Goal: Transaction & Acquisition: Purchase product/service

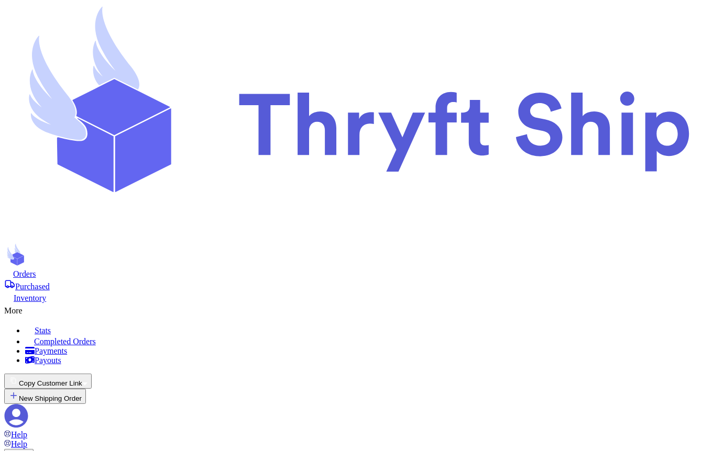
scroll to position [543, 0]
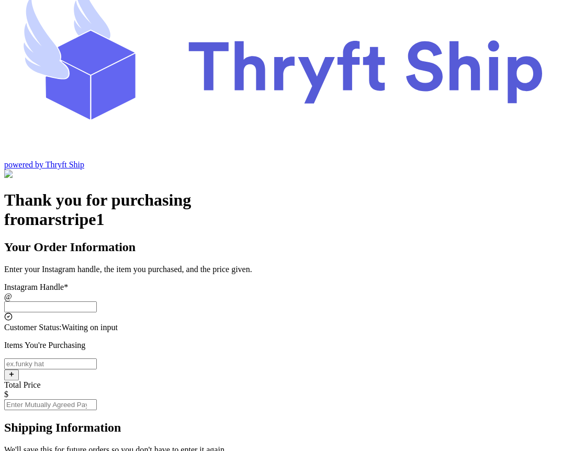
scroll to position [39, 0]
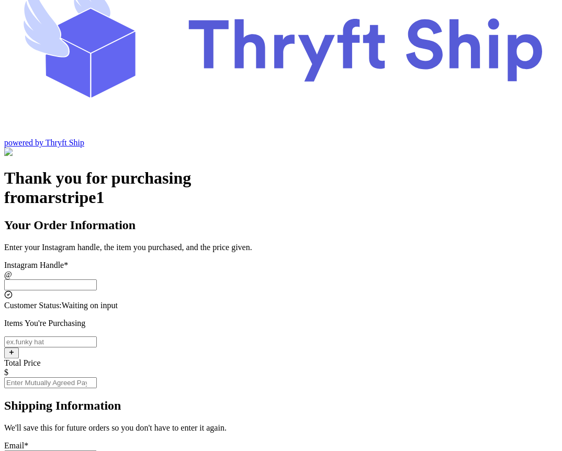
scroll to position [0, 0]
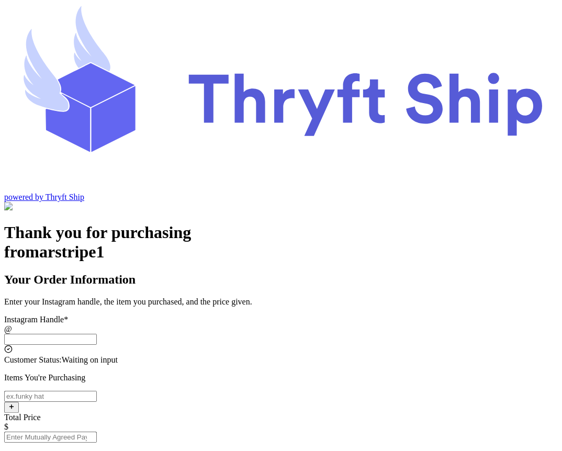
click at [97, 334] on input "Instagram Handle *" at bounding box center [50, 339] width 93 height 11
type input "stripecustomer"
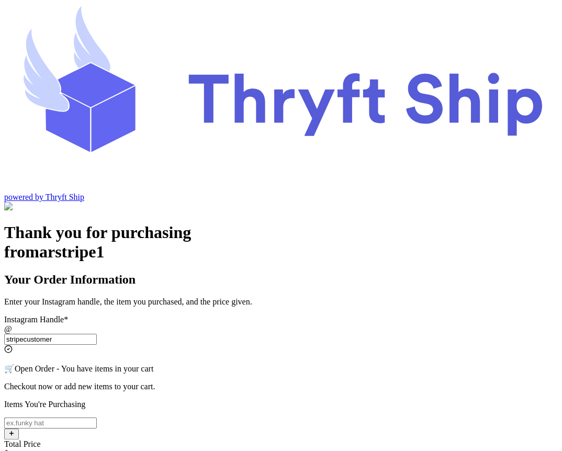
type input "Lahore"
type input "84124"
type input "stripecustomer"
click at [287, 400] on p "Items You're Purchasing" at bounding box center [281, 404] width 554 height 9
click at [97, 418] on input "Instagram Handle *" at bounding box center [50, 423] width 93 height 11
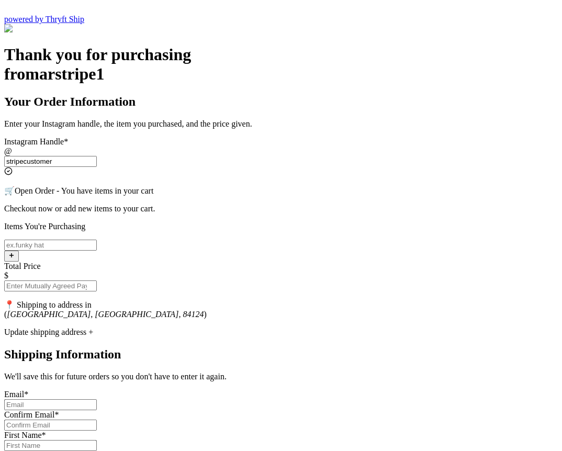
scroll to position [176, 0]
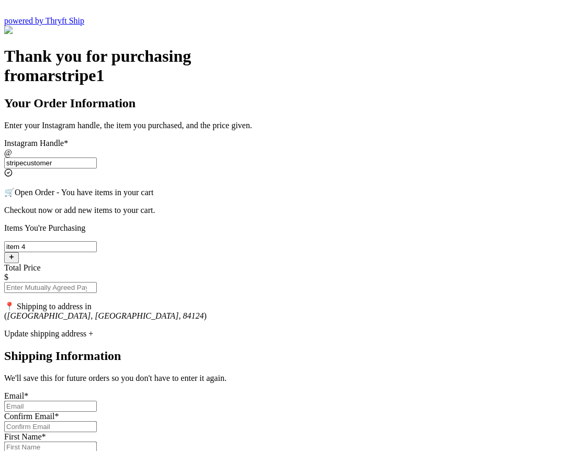
type input "item 4"
click at [97, 282] on input "Total Price" at bounding box center [50, 287] width 93 height 11
type input "100"
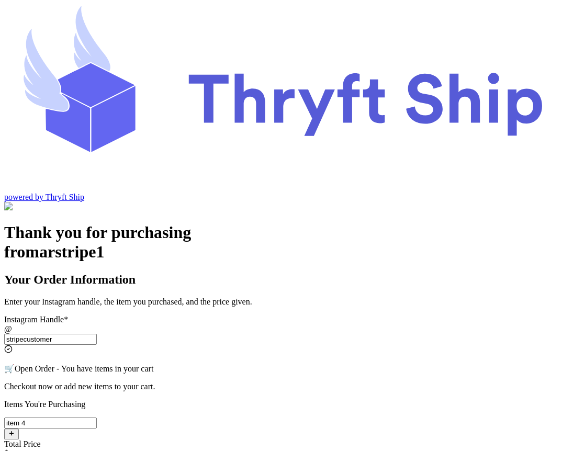
scroll to position [11, 0]
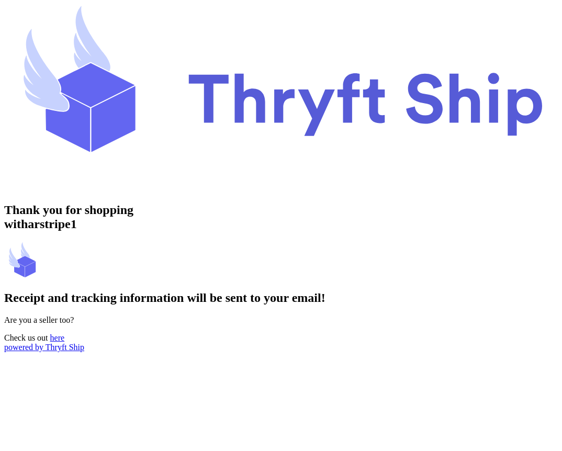
drag, startPoint x: 334, startPoint y: 71, endPoint x: 286, endPoint y: 71, distance: 48.2
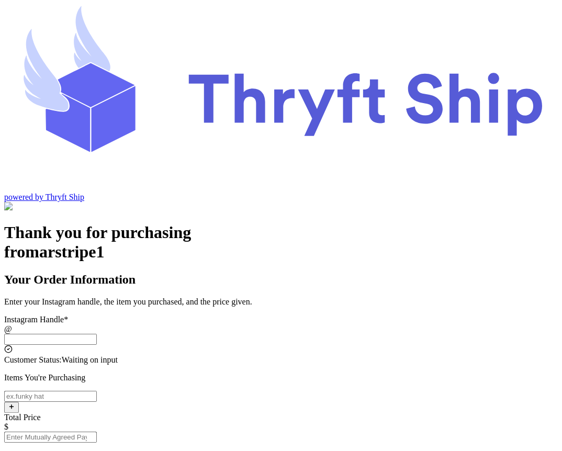
click at [97, 334] on input "Instagram Handle *" at bounding box center [50, 339] width 93 height 11
type input "s"
type input "stripecustomer"
type input "[GEOGRAPHIC_DATA]"
type input "84124"
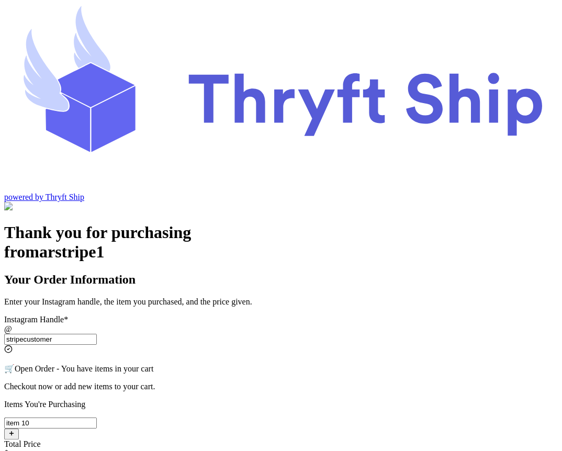
type input "item 10"
type input "10"
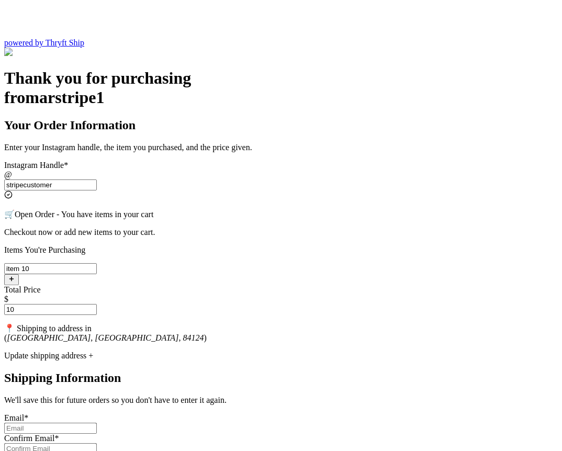
scroll to position [156, 0]
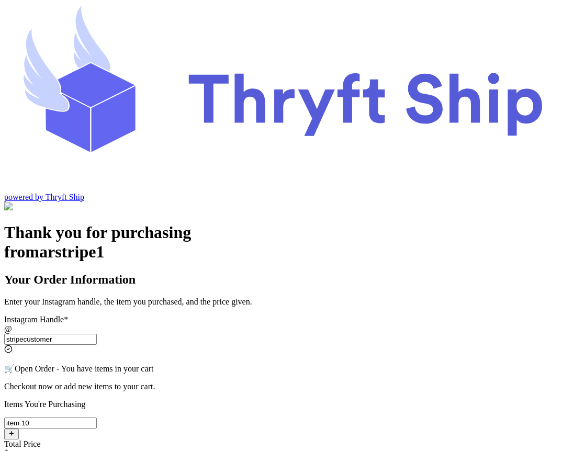
scroll to position [40, 0]
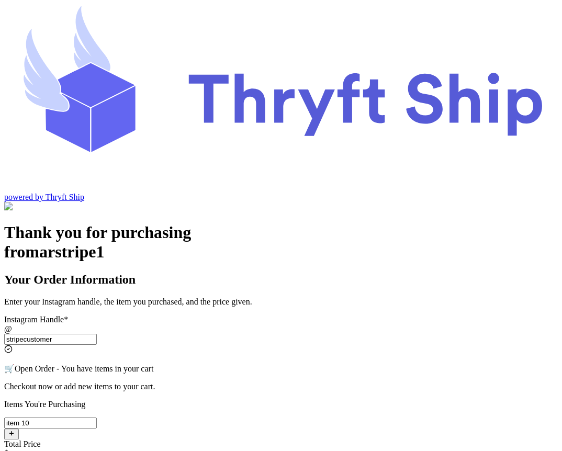
drag, startPoint x: 318, startPoint y: 396, endPoint x: 253, endPoint y: 397, distance: 64.9
copy div "Cancel and Edit"
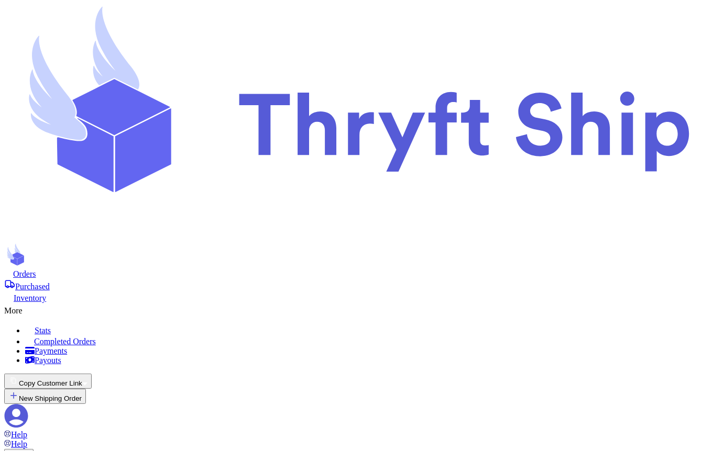
scroll to position [543, 0]
checkbox input "false"
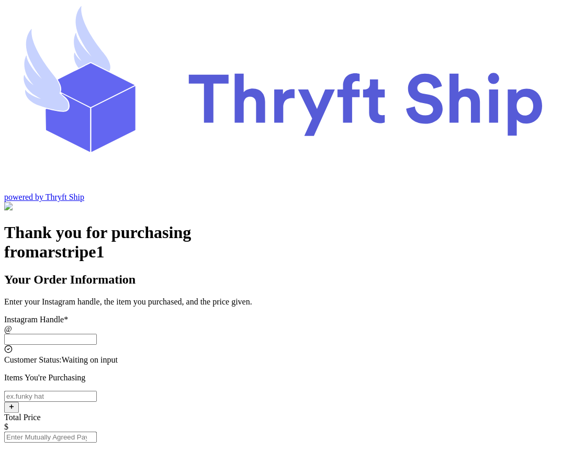
click at [97, 334] on input "Instagram Handle *" at bounding box center [50, 339] width 93 height 11
type input "stripecustomer"
type input "Lahore"
type input "84124"
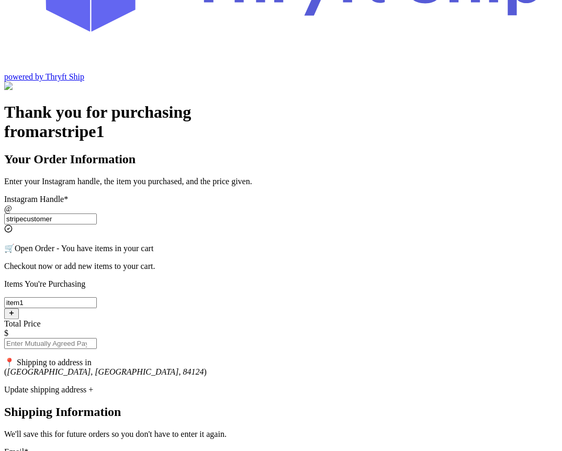
scroll to position [156, 0]
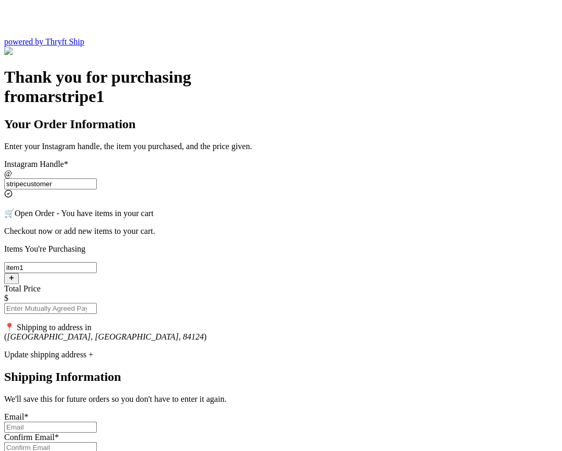
type input "item1"
click at [97, 303] on input "Total Price" at bounding box center [50, 308] width 93 height 11
type input "10"
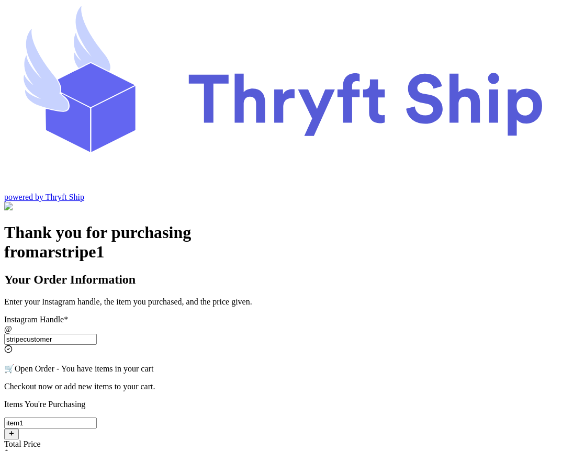
scroll to position [40, 0]
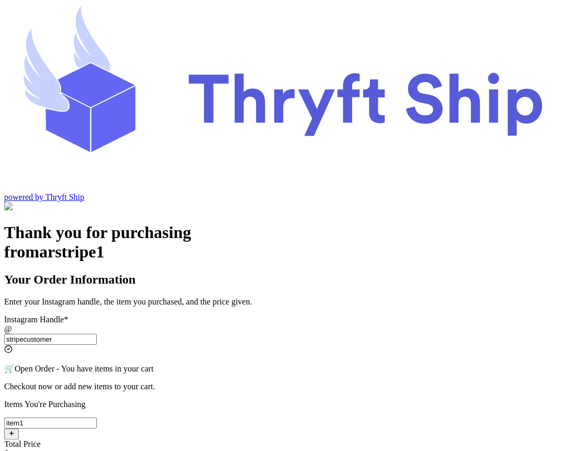
click at [97, 418] on input "item1" at bounding box center [50, 423] width 93 height 11
type input "item109"
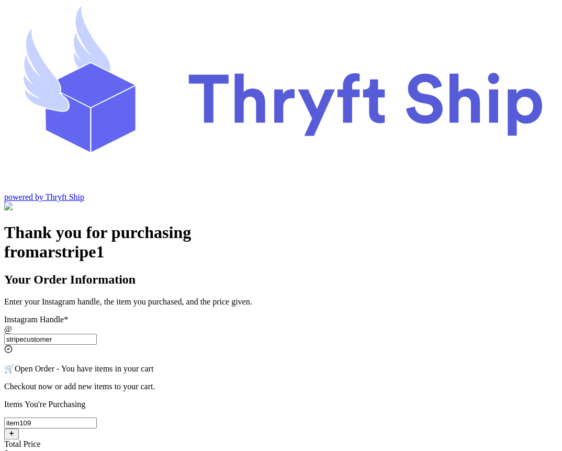
type input "item 101"
type input "10"
